Goal: Task Accomplishment & Management: Use online tool/utility

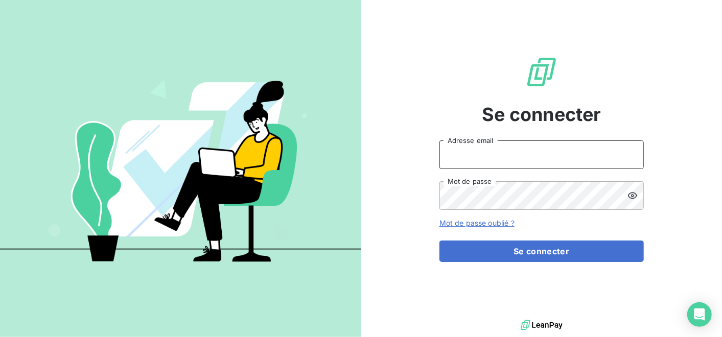
type input "[PERSON_NAME][EMAIL_ADDRESS][DOMAIN_NAME]"
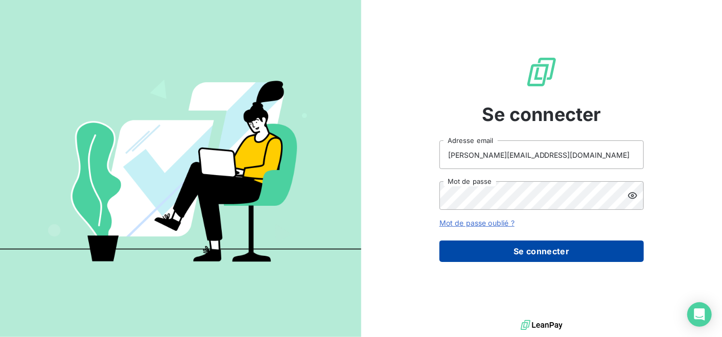
click at [481, 254] on button "Se connecter" at bounding box center [542, 251] width 204 height 21
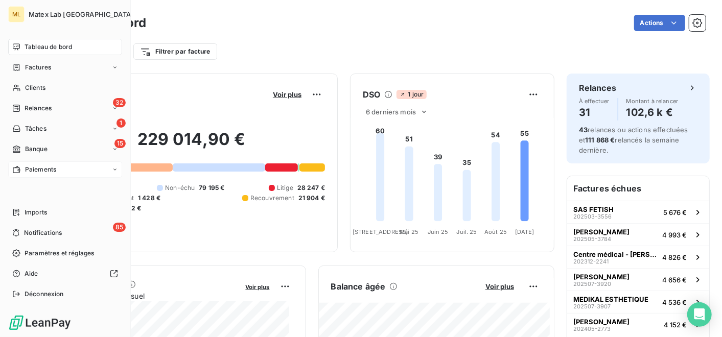
click at [39, 168] on span "Paiements" at bounding box center [40, 169] width 31 height 9
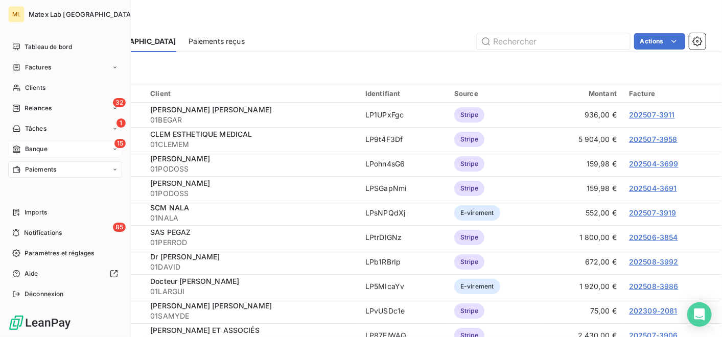
click at [34, 149] on span "Banque" at bounding box center [36, 149] width 22 height 9
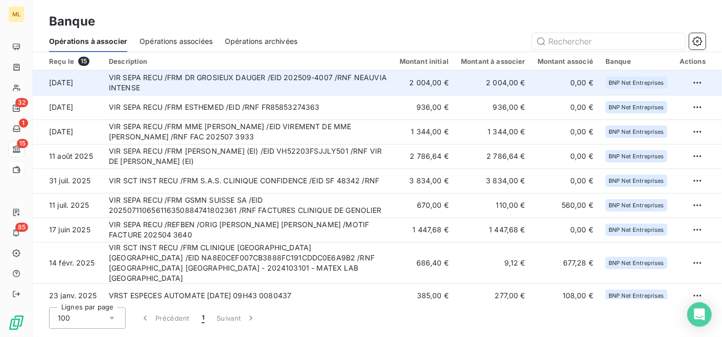
click at [413, 84] on td "2 004,00 €" at bounding box center [424, 83] width 61 height 25
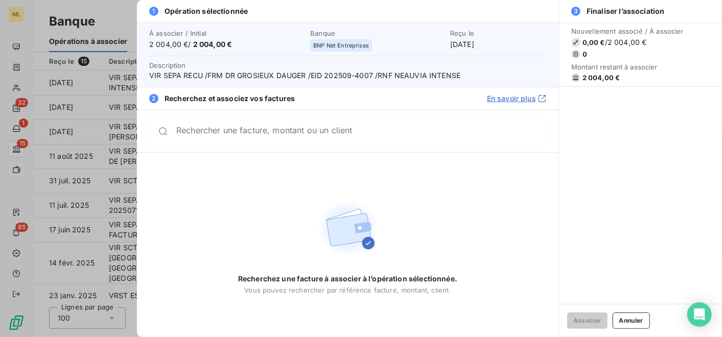
click at [377, 134] on input "Rechercher une facture, montant ou un client" at bounding box center [361, 131] width 370 height 10
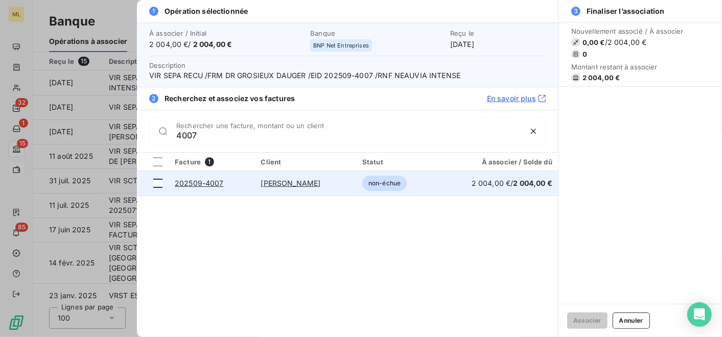
type input "4007"
click at [157, 184] on div at bounding box center [157, 183] width 9 height 9
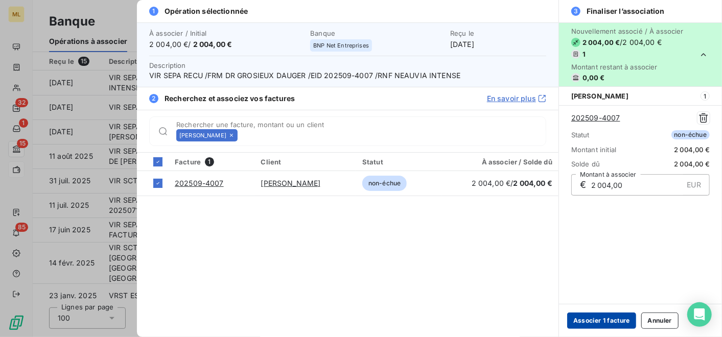
click at [604, 319] on button "Associer 1 facture" at bounding box center [601, 321] width 69 height 16
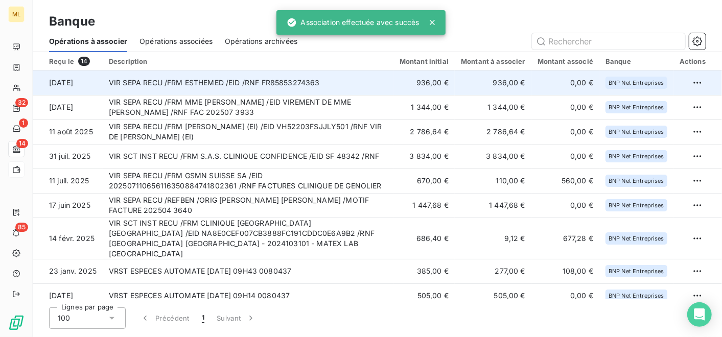
click at [393, 80] on td "VIR SEPA RECU /FRM ESTHEMED /EID /RNF FR85853274363" at bounding box center [248, 83] width 291 height 25
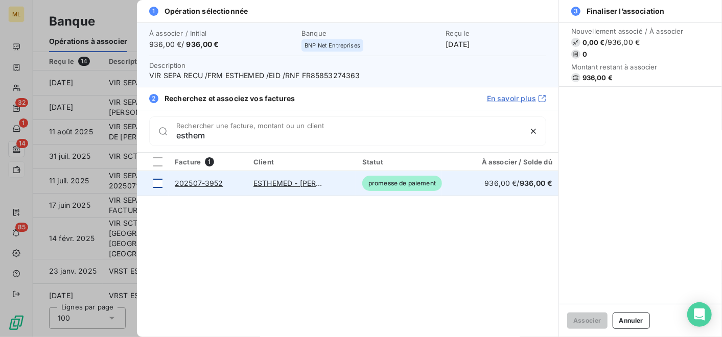
type input "esthem"
click at [154, 181] on div at bounding box center [157, 183] width 9 height 9
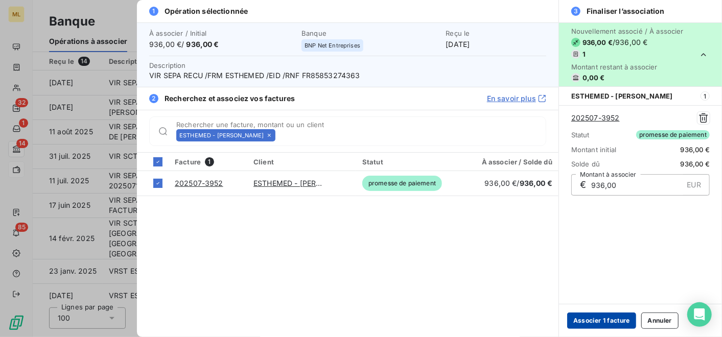
click at [609, 314] on button "Associer 1 facture" at bounding box center [601, 321] width 69 height 16
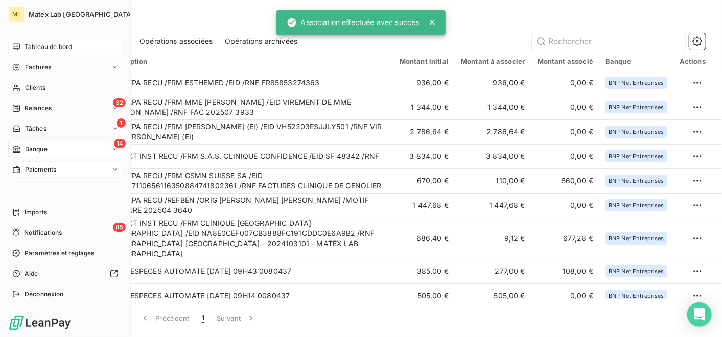
click at [26, 53] on div "Tableau de bord" at bounding box center [65, 47] width 114 height 16
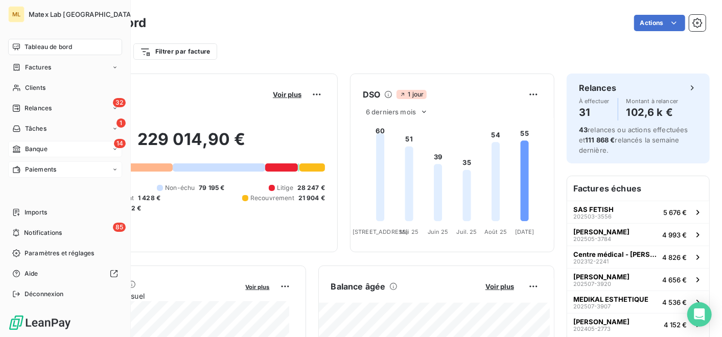
click at [36, 169] on span "Paiements" at bounding box center [40, 169] width 31 height 9
